Goal: Task Accomplishment & Management: Use online tool/utility

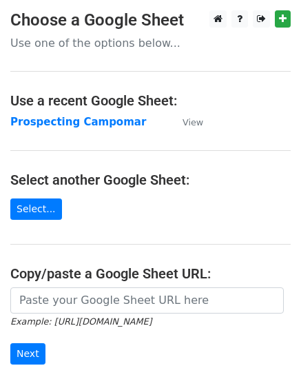
click at [72, 118] on strong "Prospecting Campomar" at bounding box center [78, 122] width 136 height 12
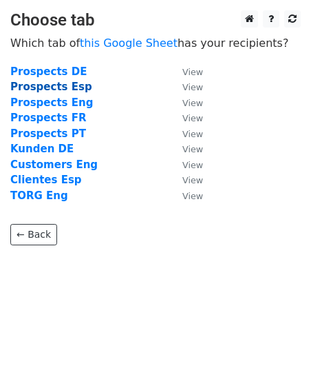
click at [68, 83] on strong "Prospects Esp" at bounding box center [51, 87] width 82 height 12
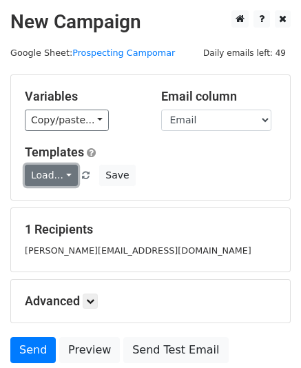
click at [66, 175] on link "Load..." at bounding box center [51, 175] width 53 height 21
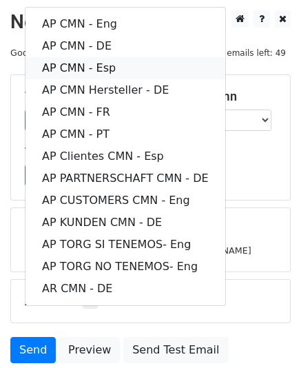
click at [111, 63] on link "AP CMN - Esp" at bounding box center [125, 68] width 200 height 22
